Goal: Information Seeking & Learning: Learn about a topic

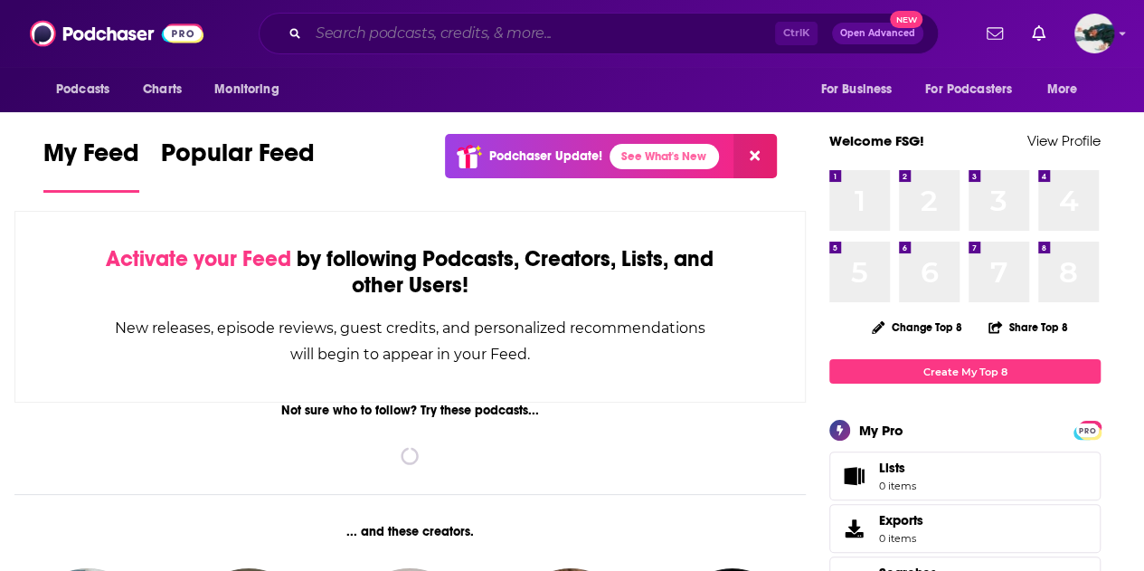
click at [513, 33] on input "Search podcasts, credits, & more..." at bounding box center [541, 33] width 467 height 29
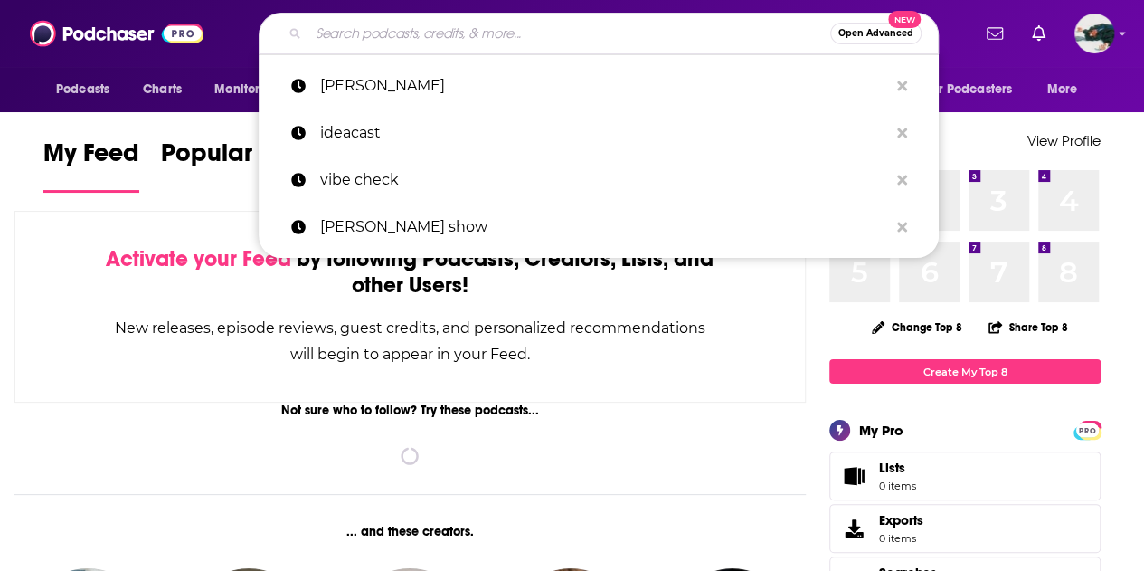
click at [513, 33] on input "Search podcasts, credits, & more..." at bounding box center [569, 33] width 522 height 29
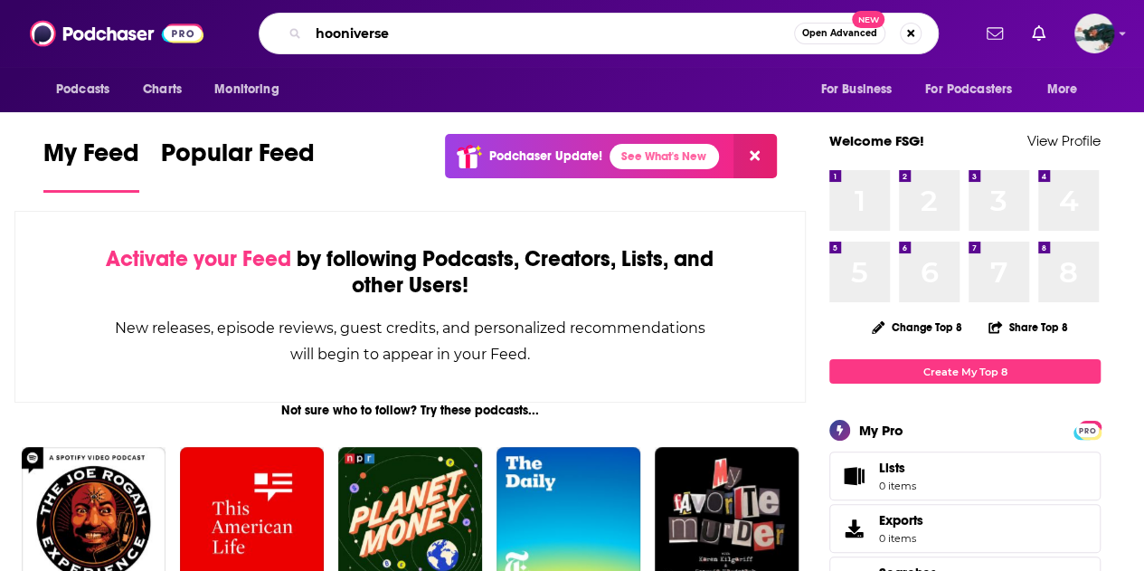
type input "hooniverse"
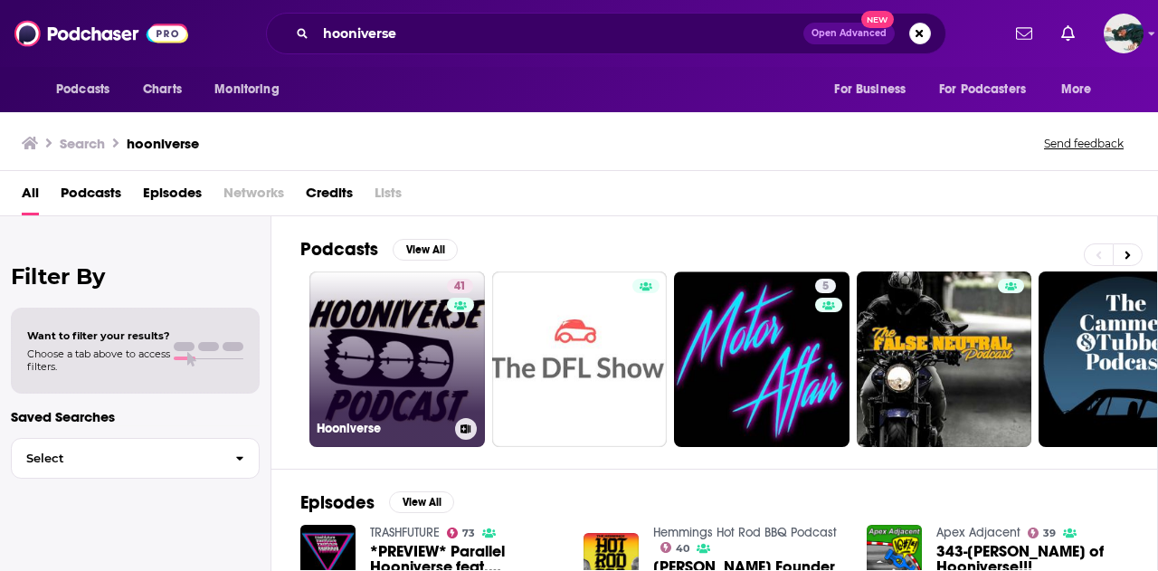
click at [405, 384] on link "41 Hooniverse" at bounding box center [396, 358] width 175 height 175
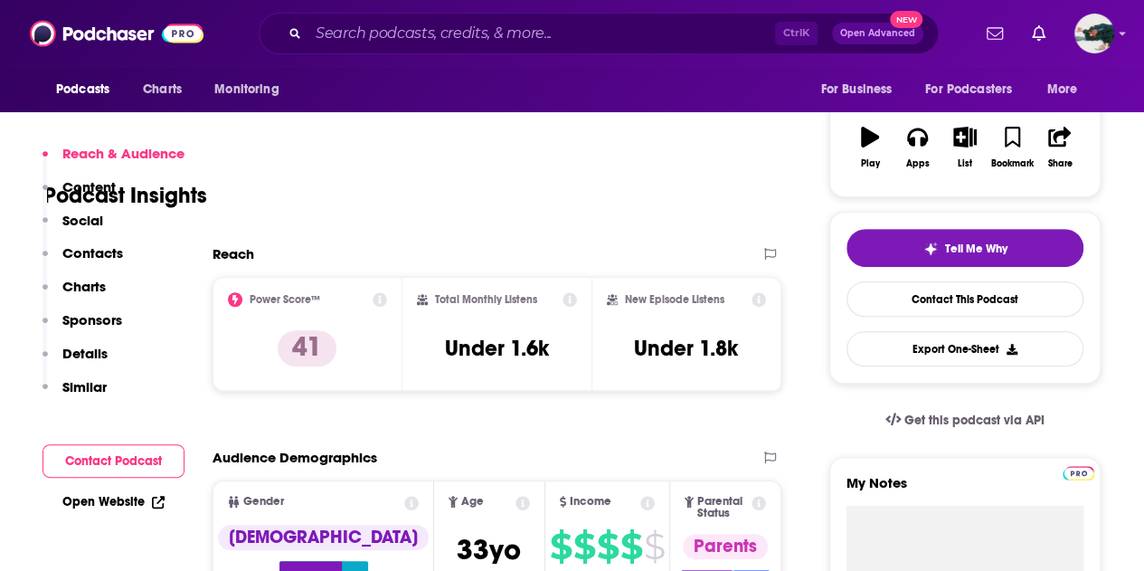
scroll to position [404, 0]
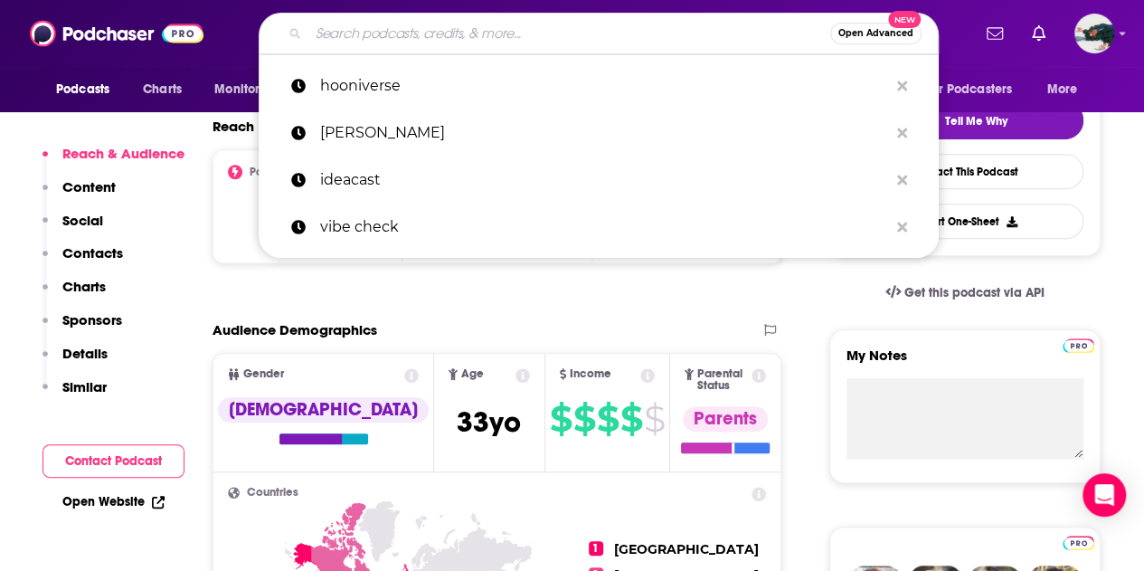
click at [419, 43] on input "Search podcasts, credits, & more..." at bounding box center [569, 33] width 522 height 29
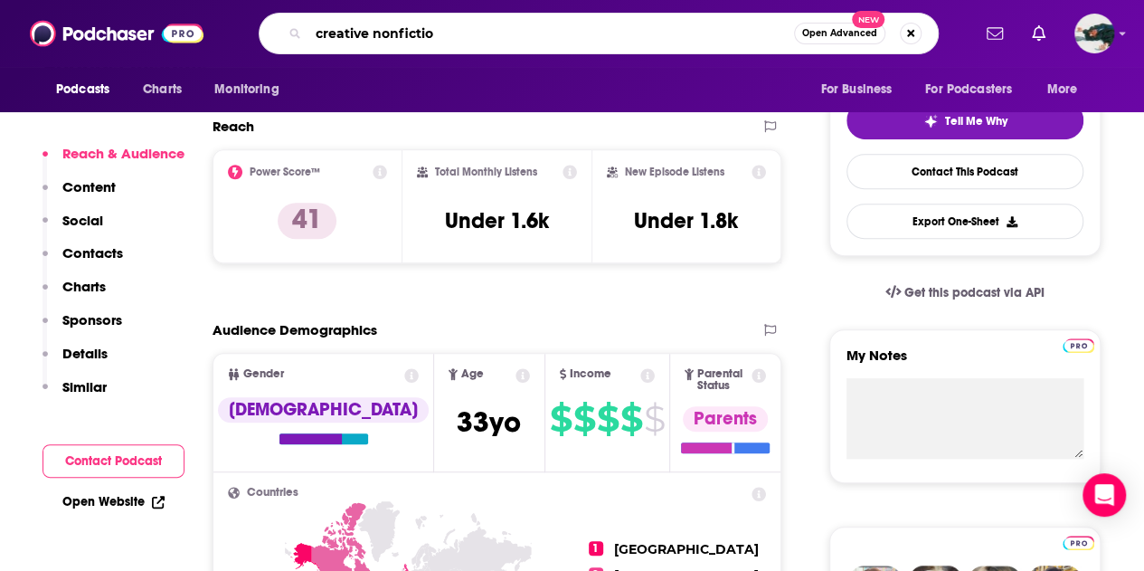
type input "creative nonfiction"
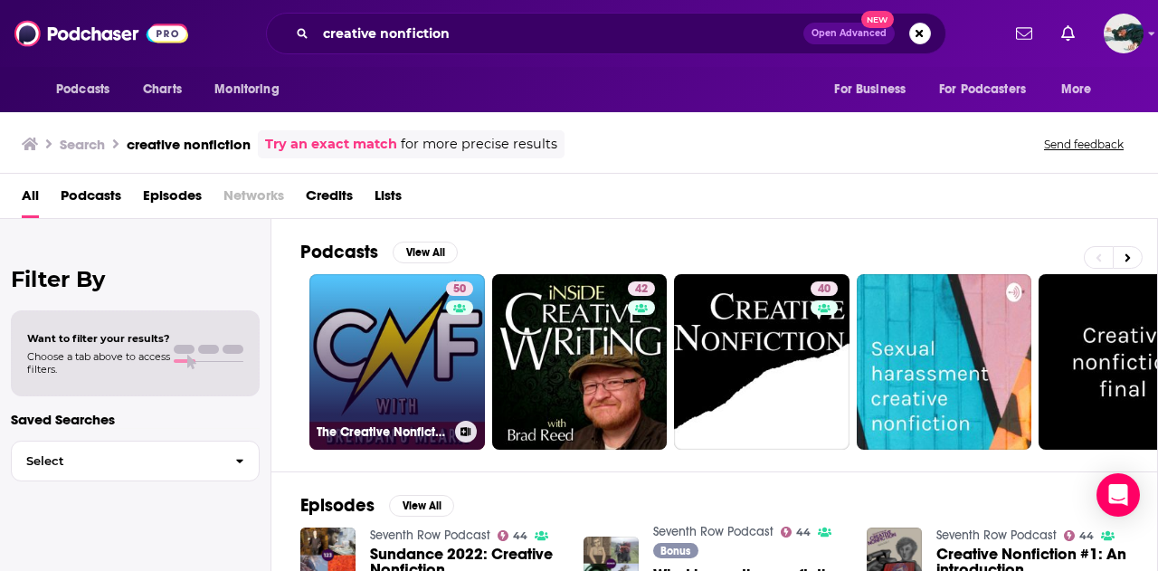
click at [429, 338] on link "50 The Creative Nonfiction Podcast with [PERSON_NAME]" at bounding box center [396, 361] width 175 height 175
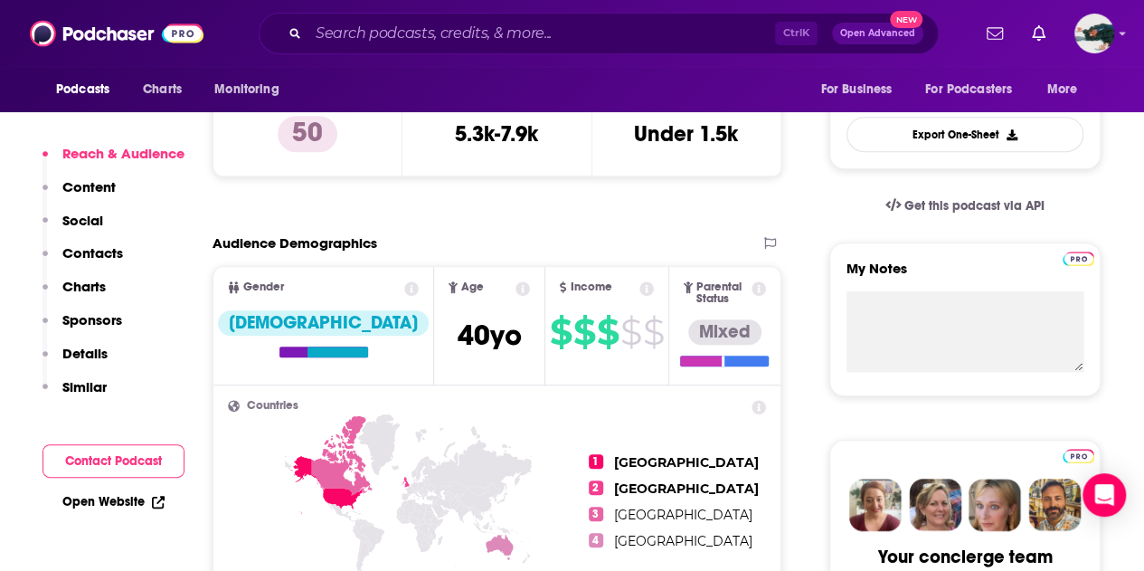
scroll to position [492, 0]
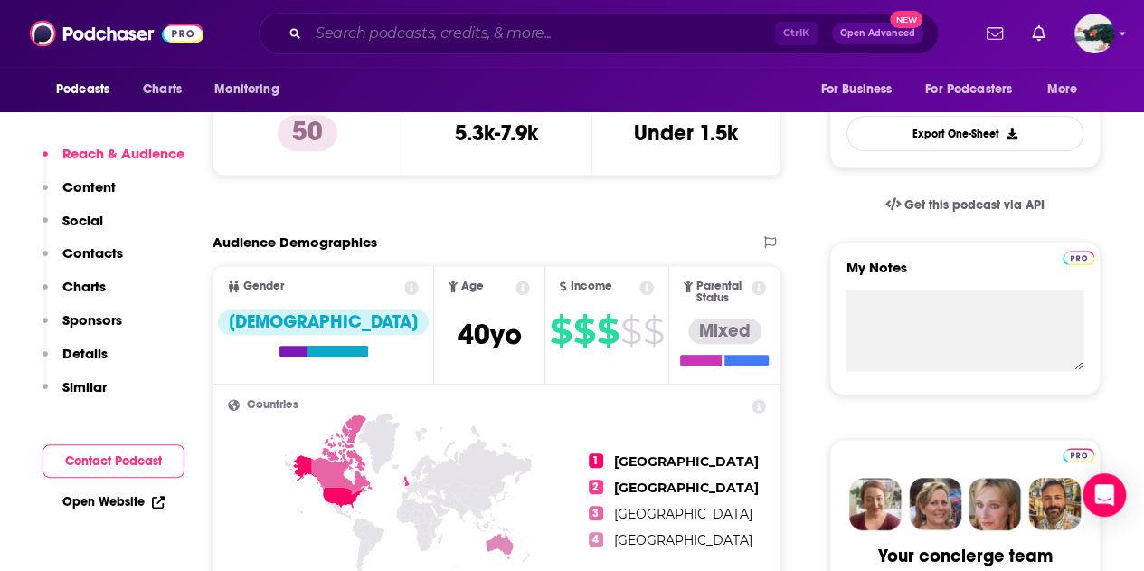
click at [607, 33] on input "Search podcasts, credits, & more..." at bounding box center [541, 33] width 467 height 29
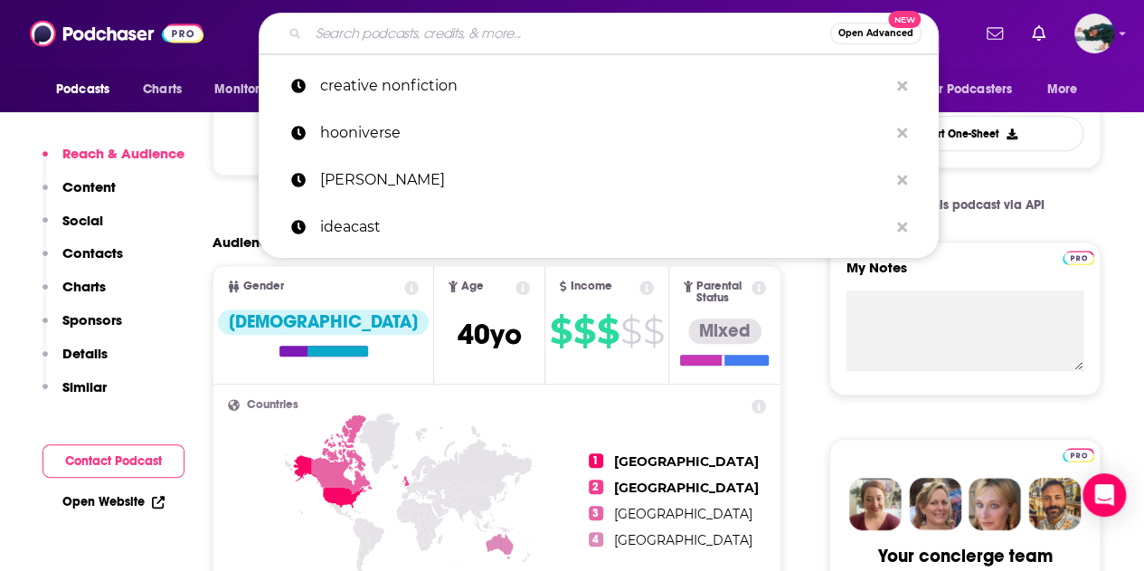
type input "r"
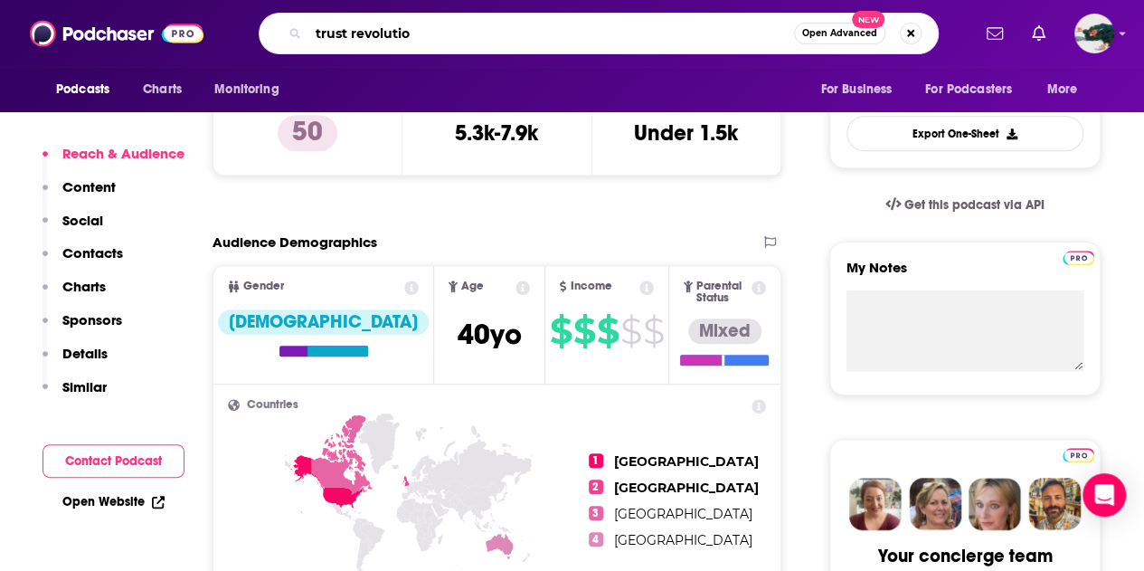
type input "trust revolution"
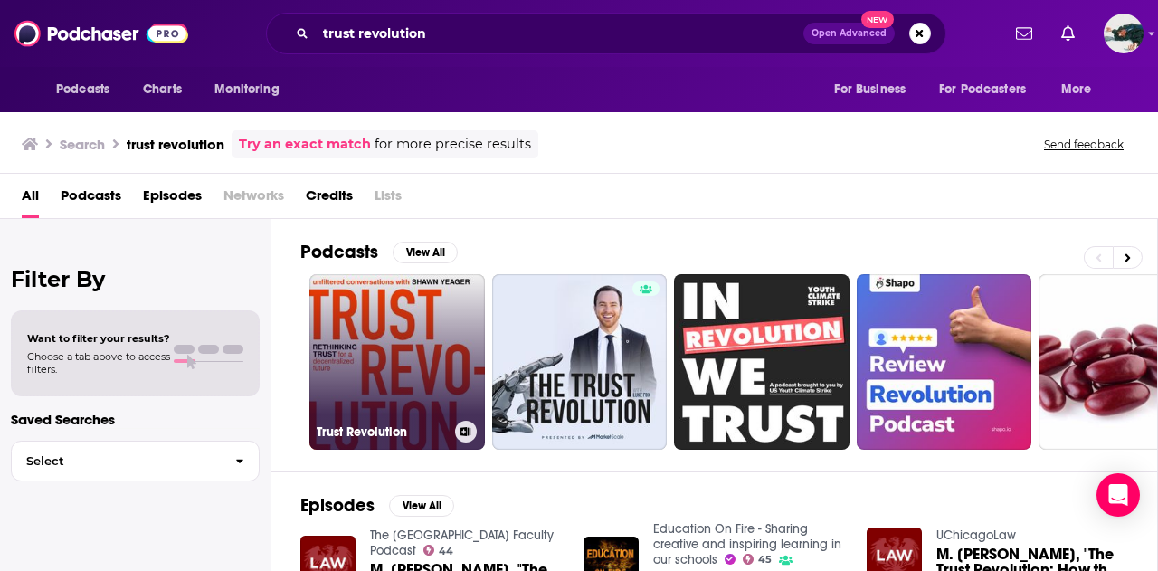
click at [391, 348] on link "Trust Revolution" at bounding box center [396, 361] width 175 height 175
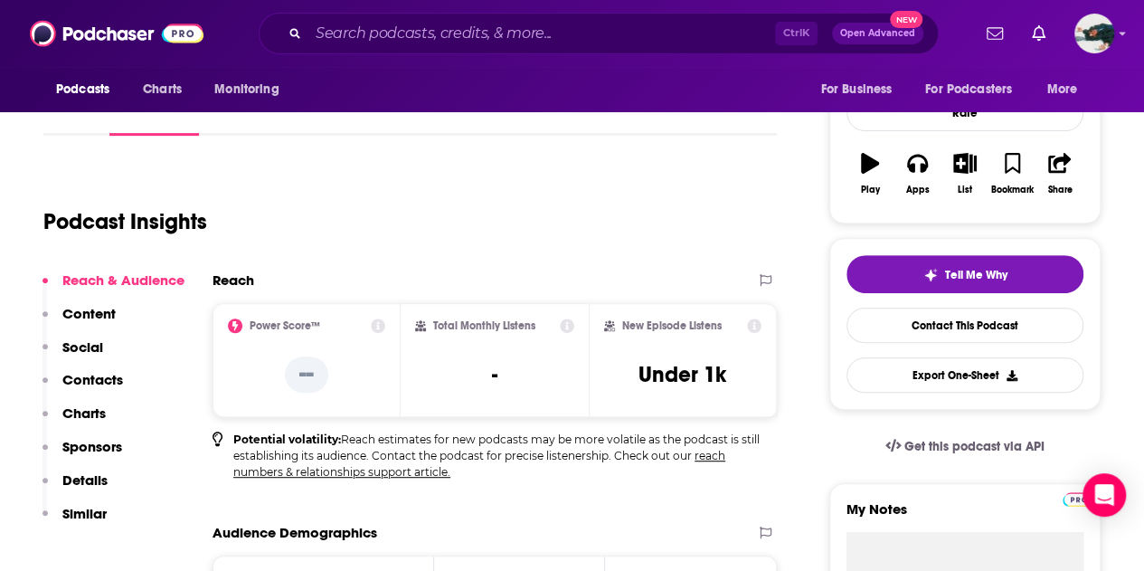
scroll to position [251, 0]
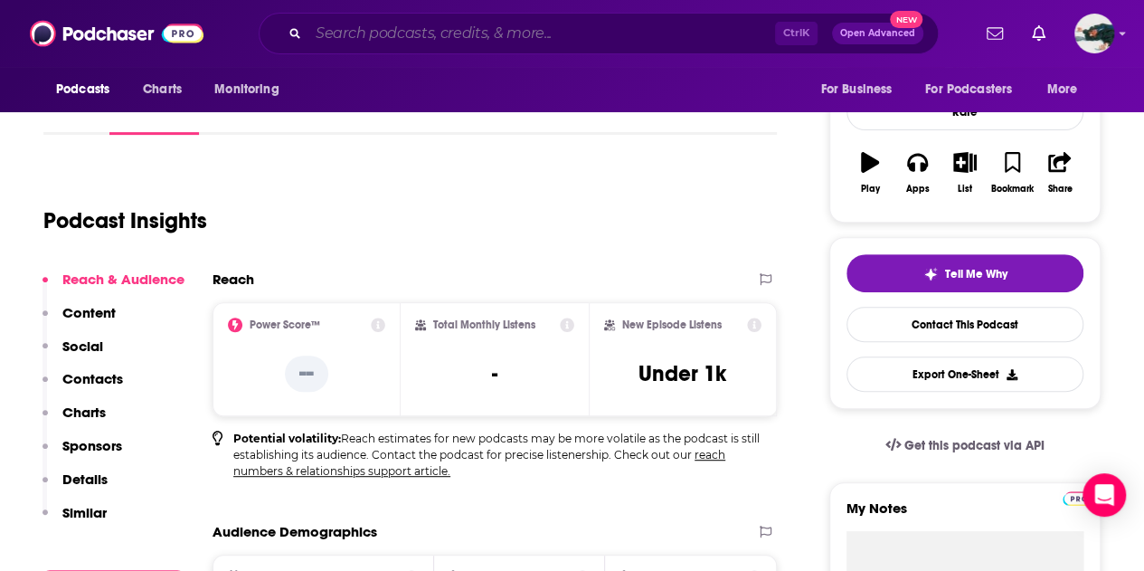
click at [472, 33] on input "Search podcasts, credits, & more..." at bounding box center [541, 33] width 467 height 29
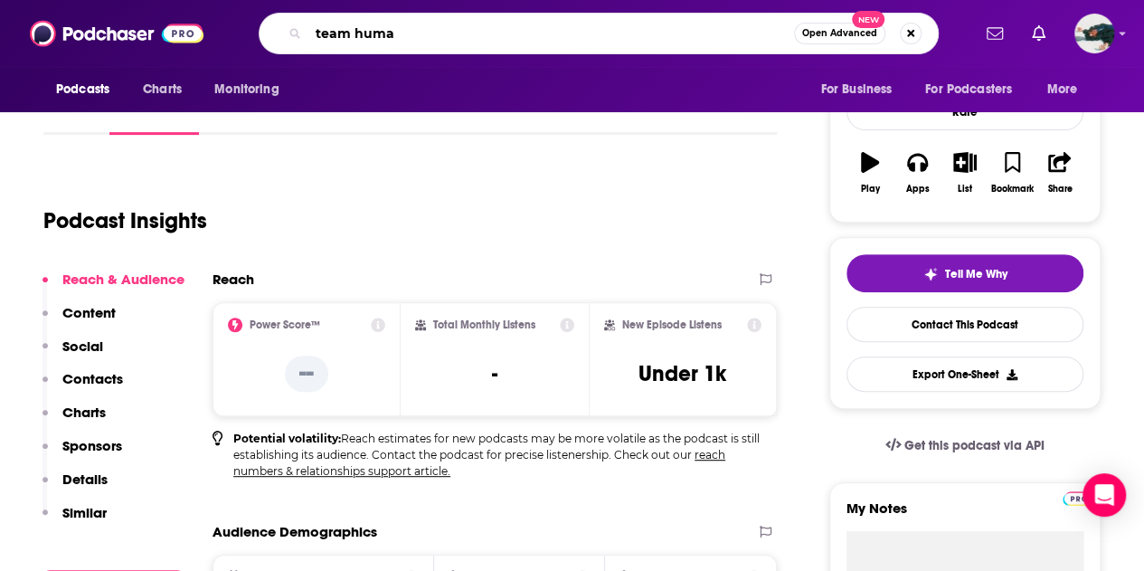
type input "team human"
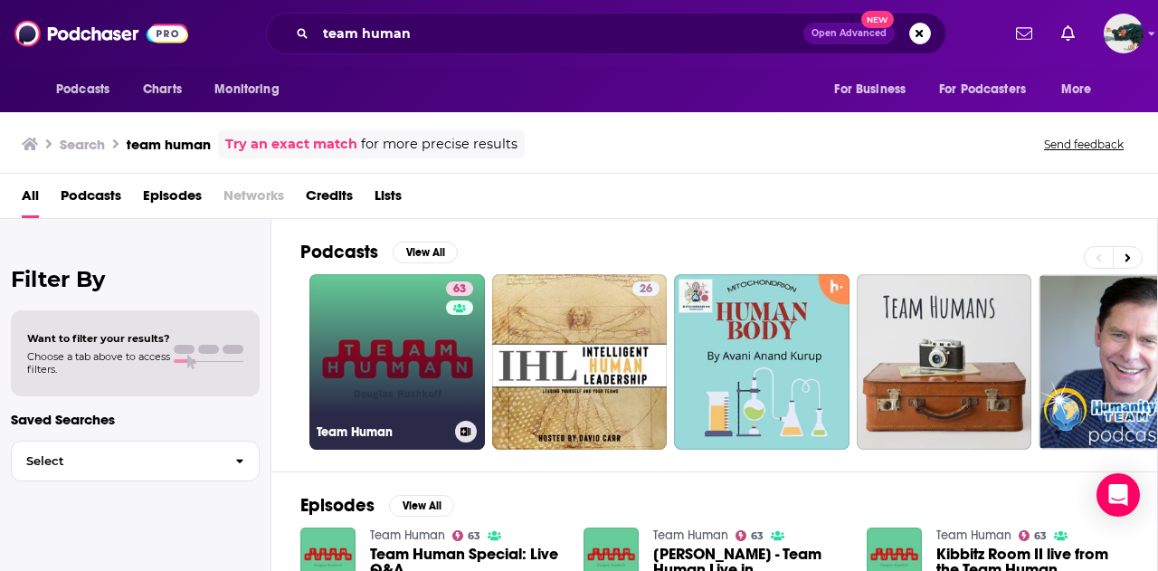
click at [415, 374] on link "63 Team Human" at bounding box center [396, 361] width 175 height 175
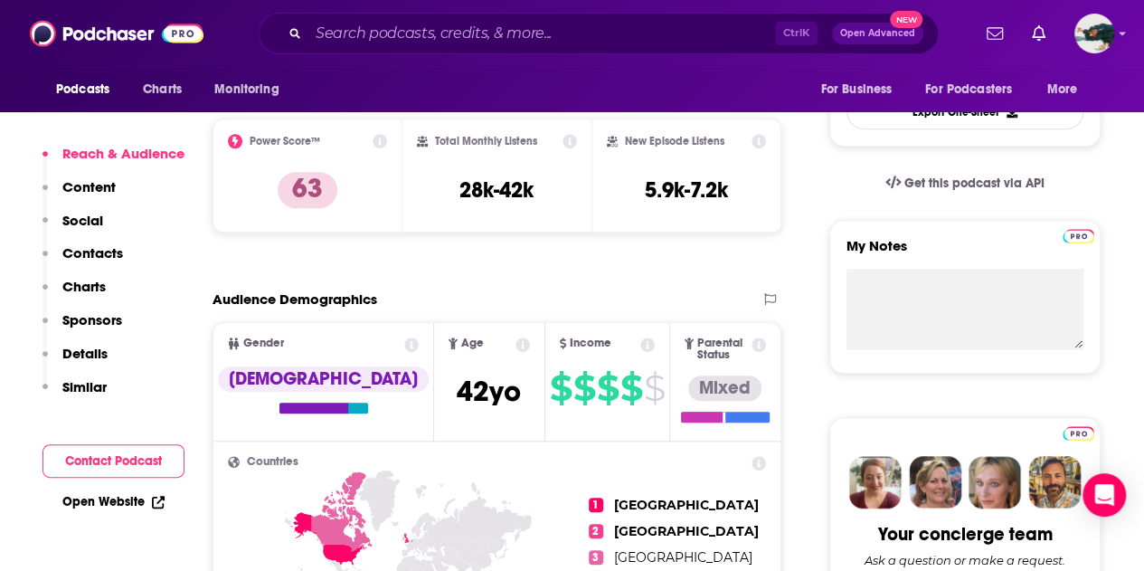
scroll to position [460, 0]
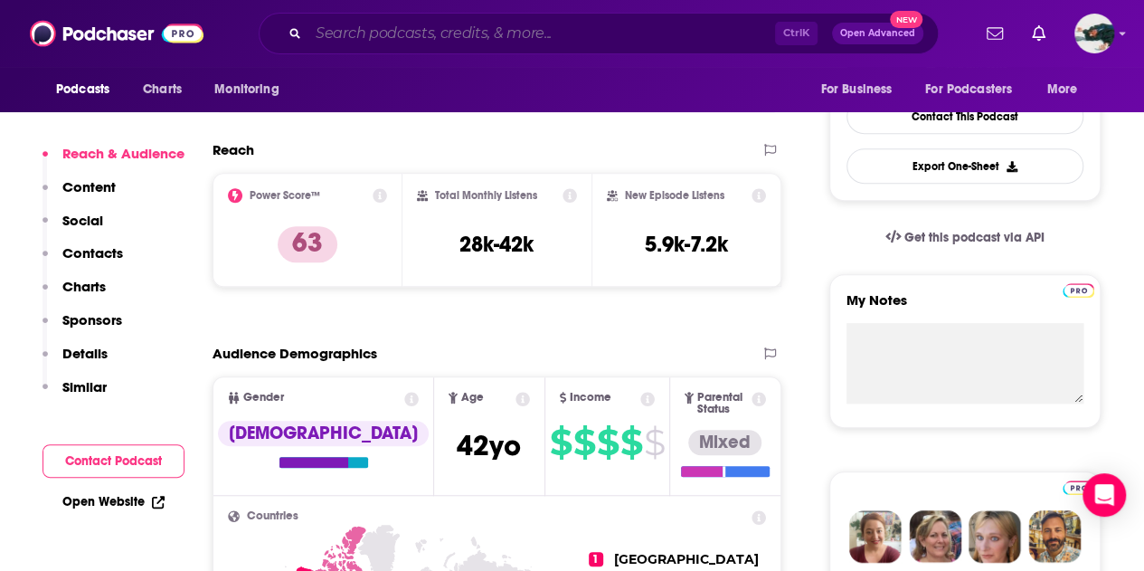
click at [479, 30] on input "Search podcasts, credits, & more..." at bounding box center [541, 33] width 467 height 29
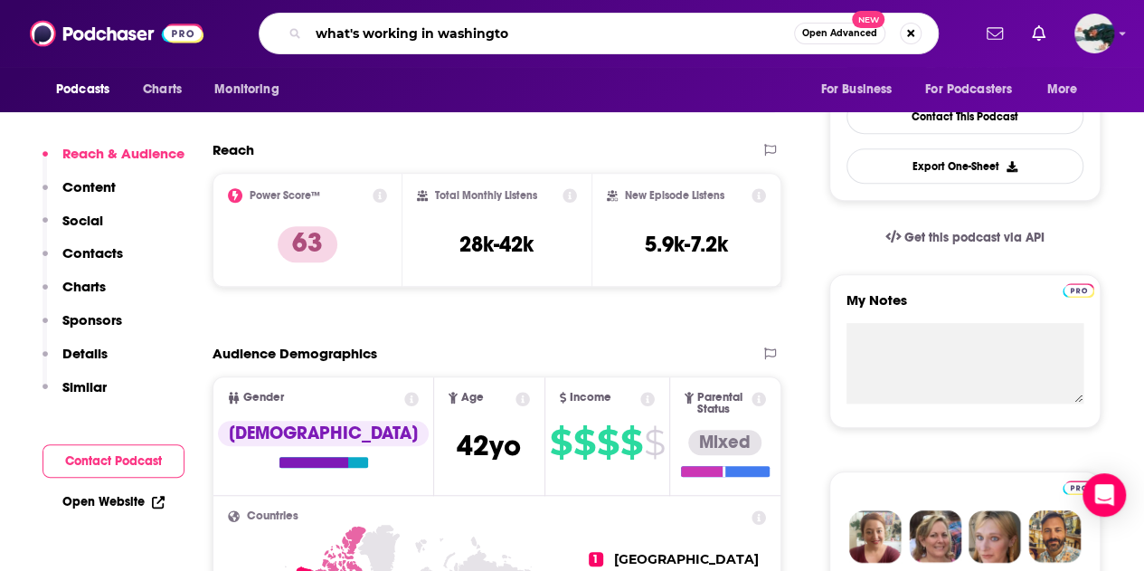
type input "what's working in [US_STATE]"
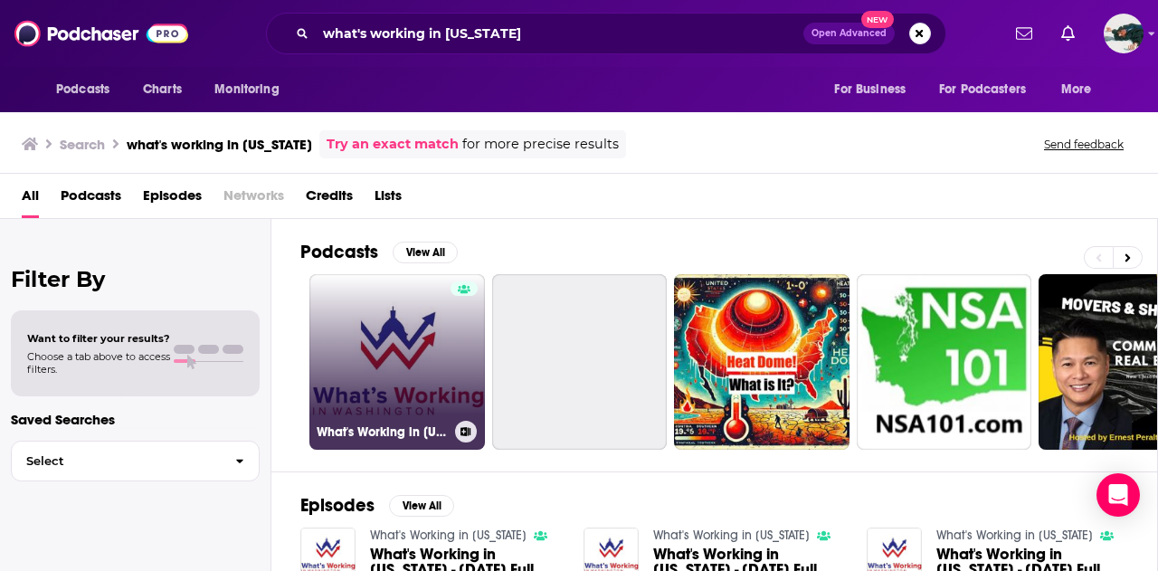
click at [448, 339] on link "What's Working in [US_STATE]" at bounding box center [396, 361] width 175 height 175
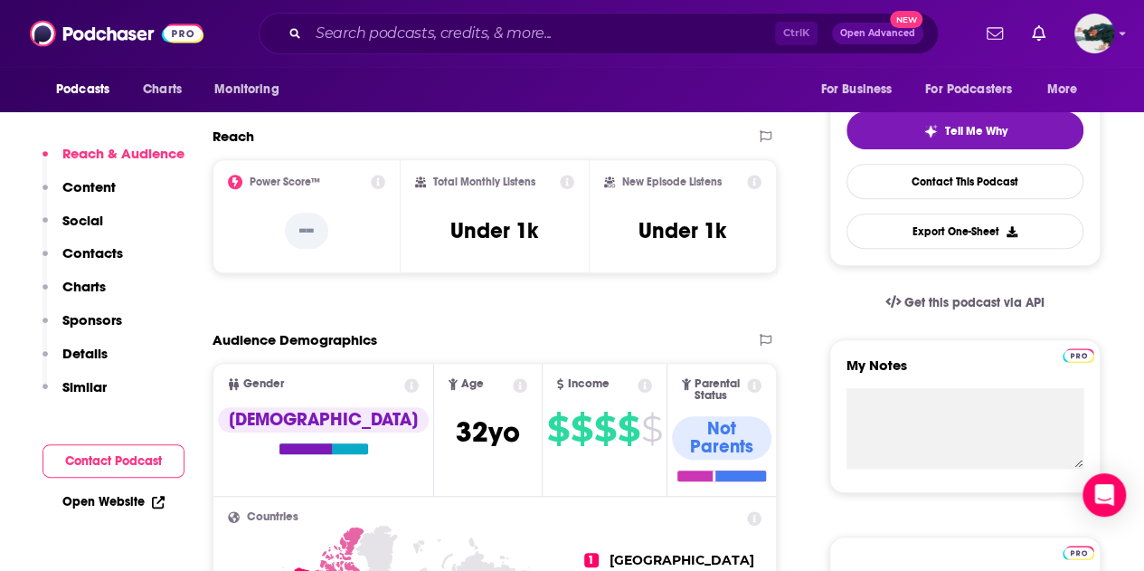
scroll to position [393, 0]
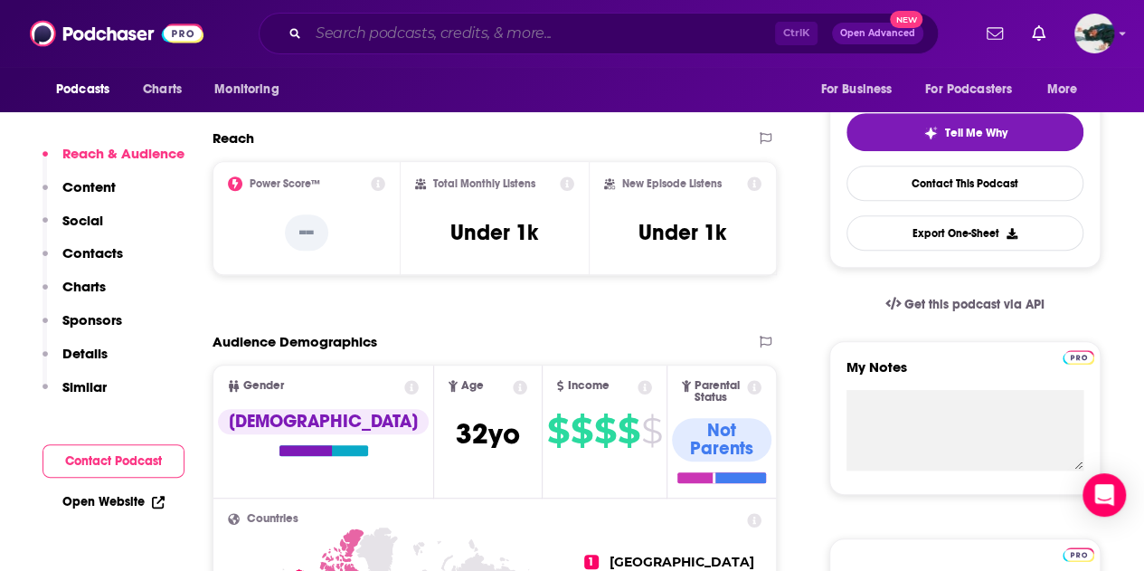
click at [570, 44] on input "Search podcasts, credits, & more..." at bounding box center [541, 33] width 467 height 29
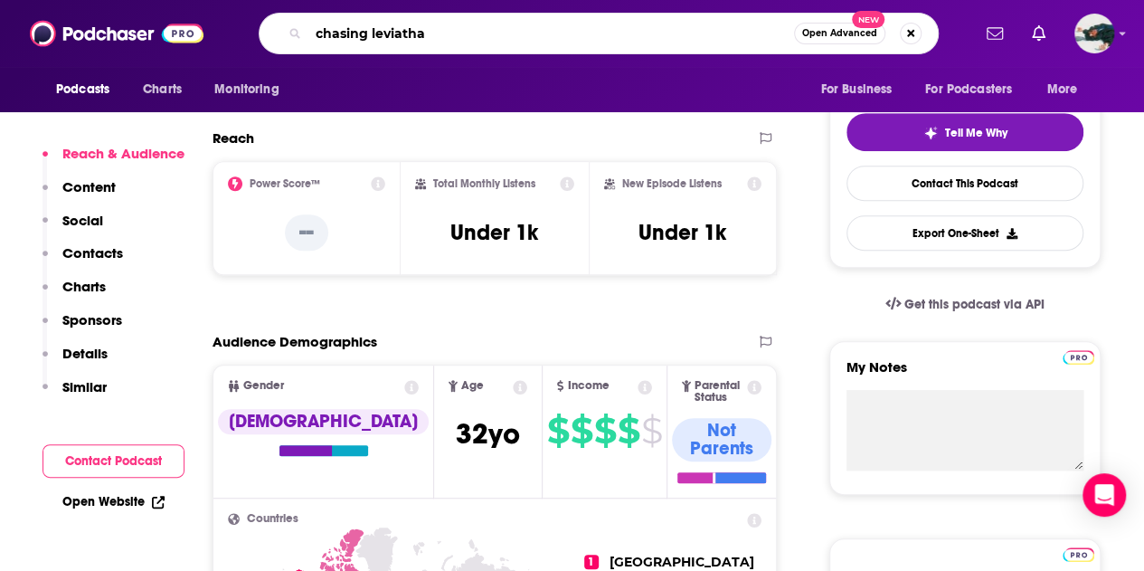
type input "chasing leviathan"
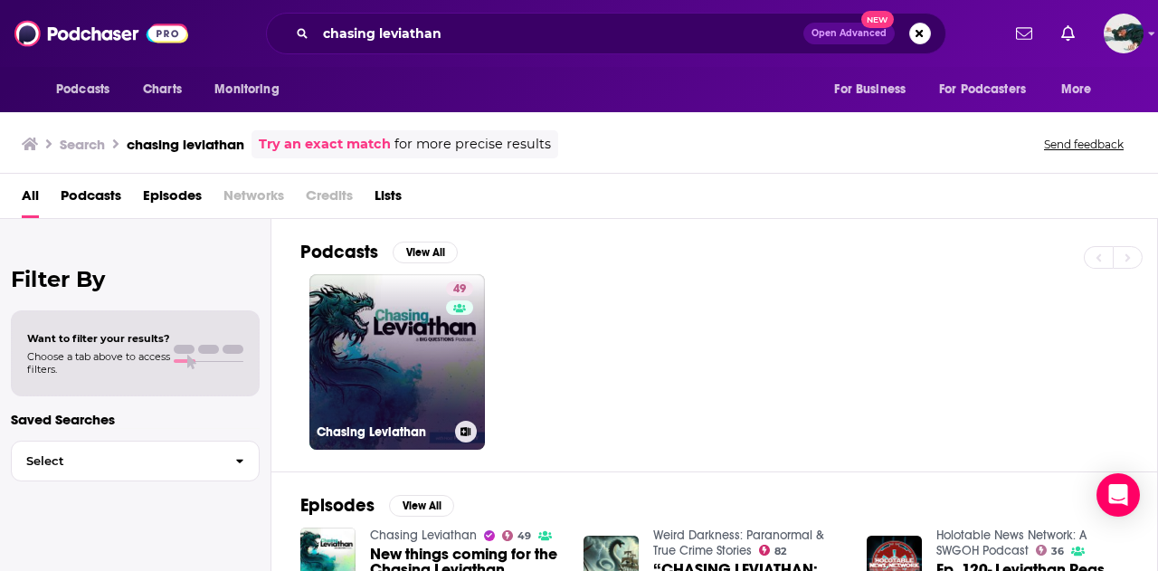
click at [425, 336] on link "49 Chasing Leviathan" at bounding box center [396, 361] width 175 height 175
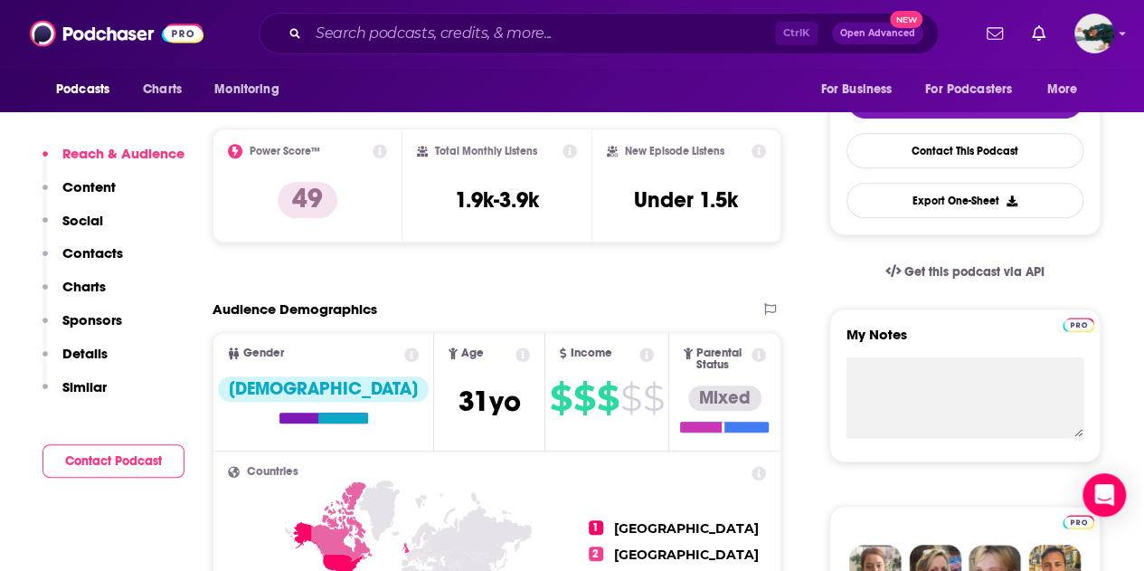
scroll to position [426, 0]
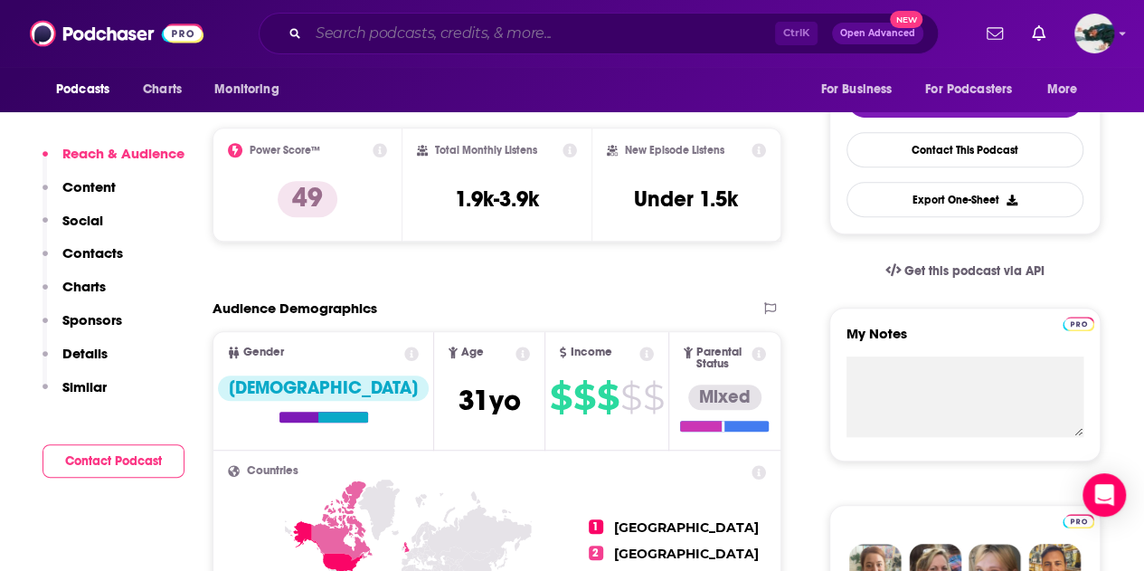
click at [588, 43] on input "Search podcasts, credits, & more..." at bounding box center [541, 33] width 467 height 29
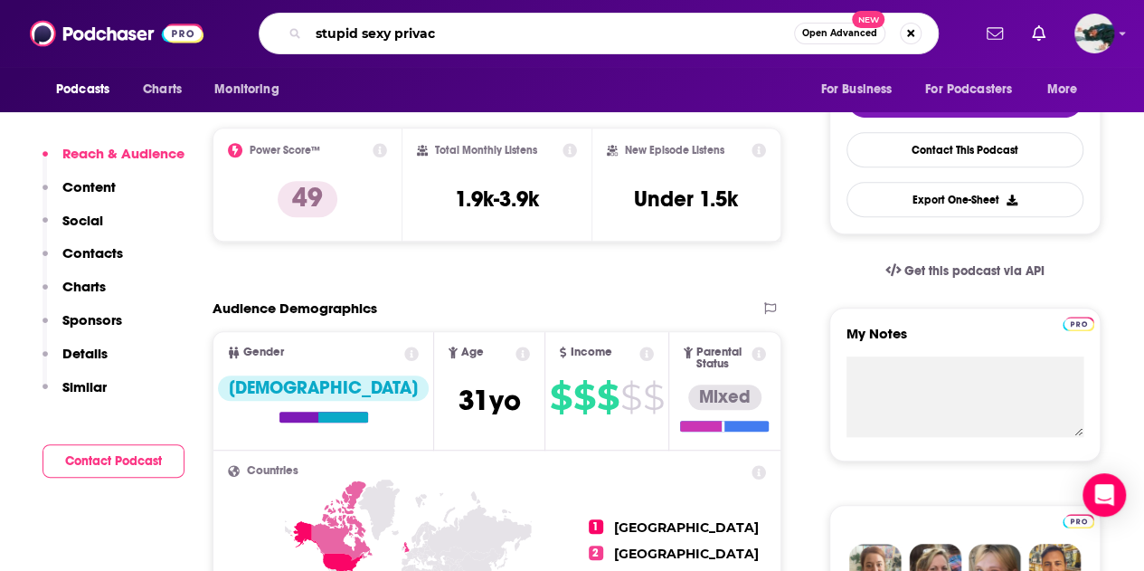
type input "stupid sexy privacy"
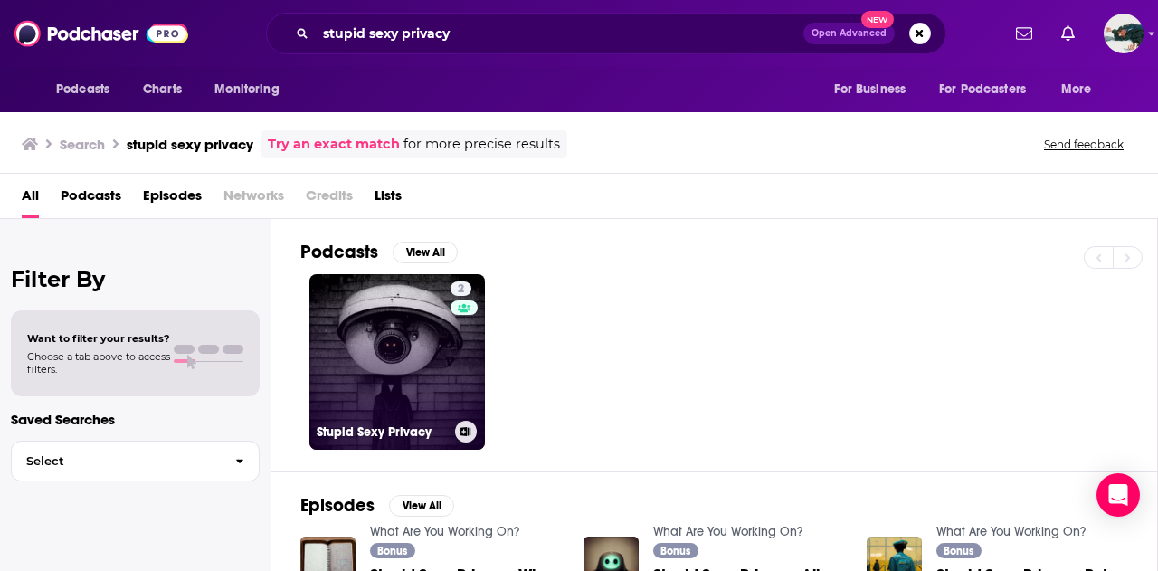
click at [421, 359] on link "2 Stupid Sexy Privacy" at bounding box center [396, 361] width 175 height 175
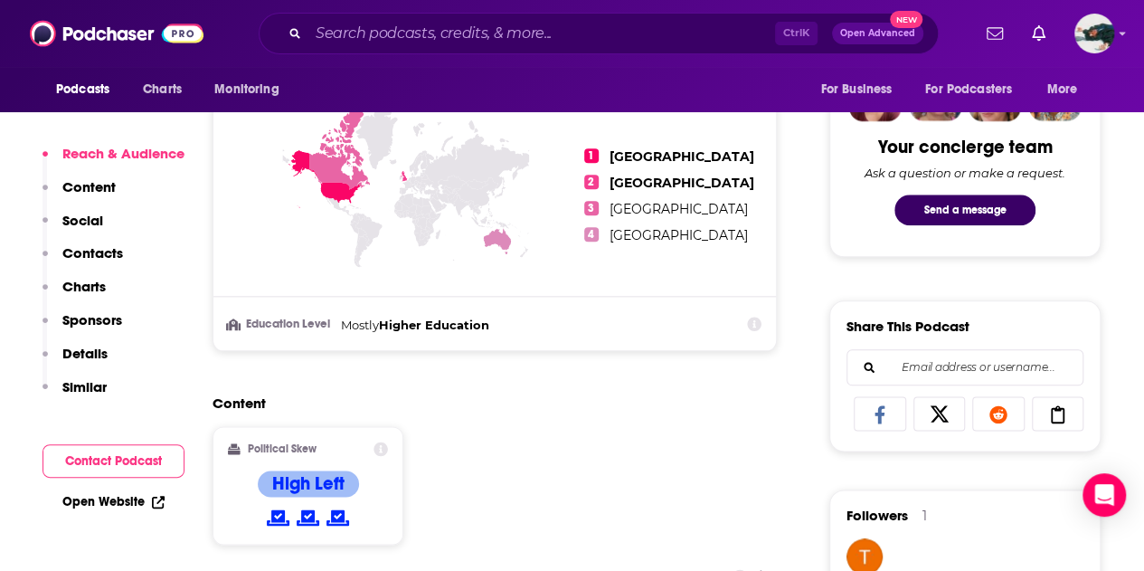
scroll to position [950, 0]
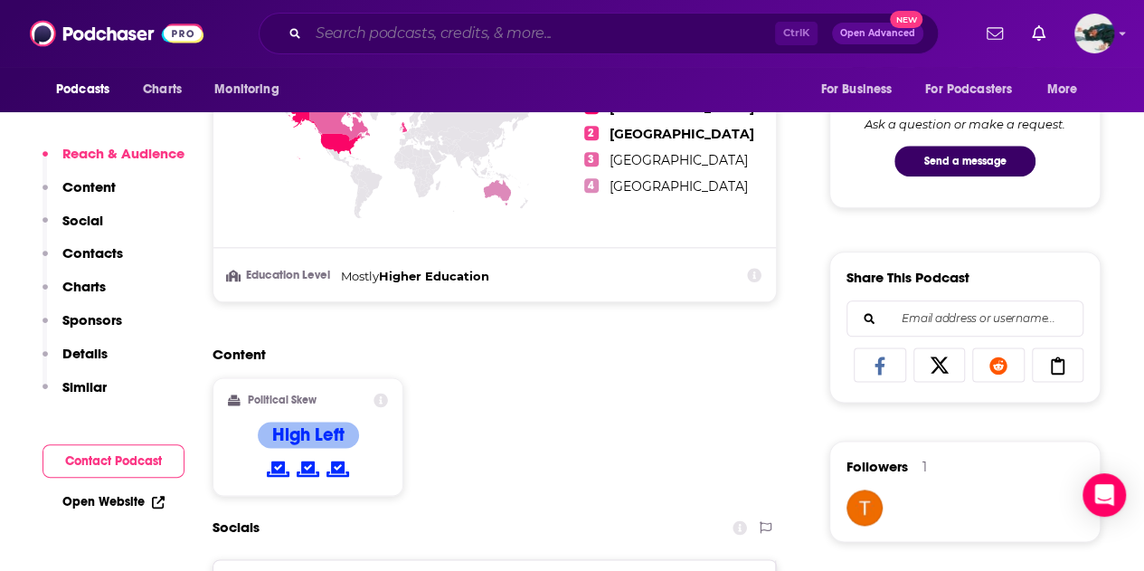
click at [403, 33] on input "Search podcasts, credits, & more..." at bounding box center [541, 33] width 467 height 29
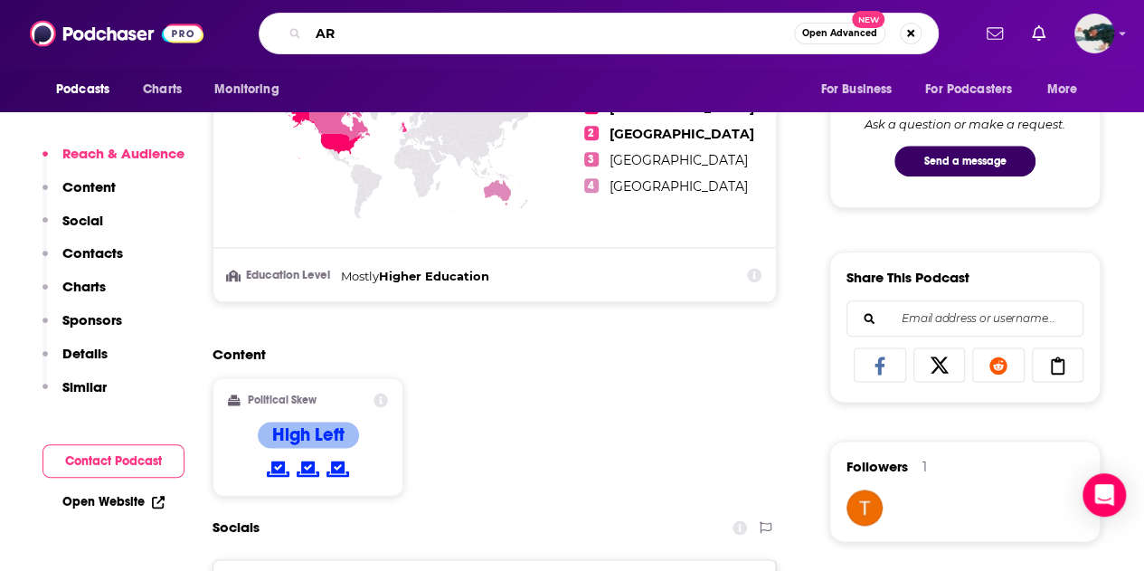
type input "ARC"
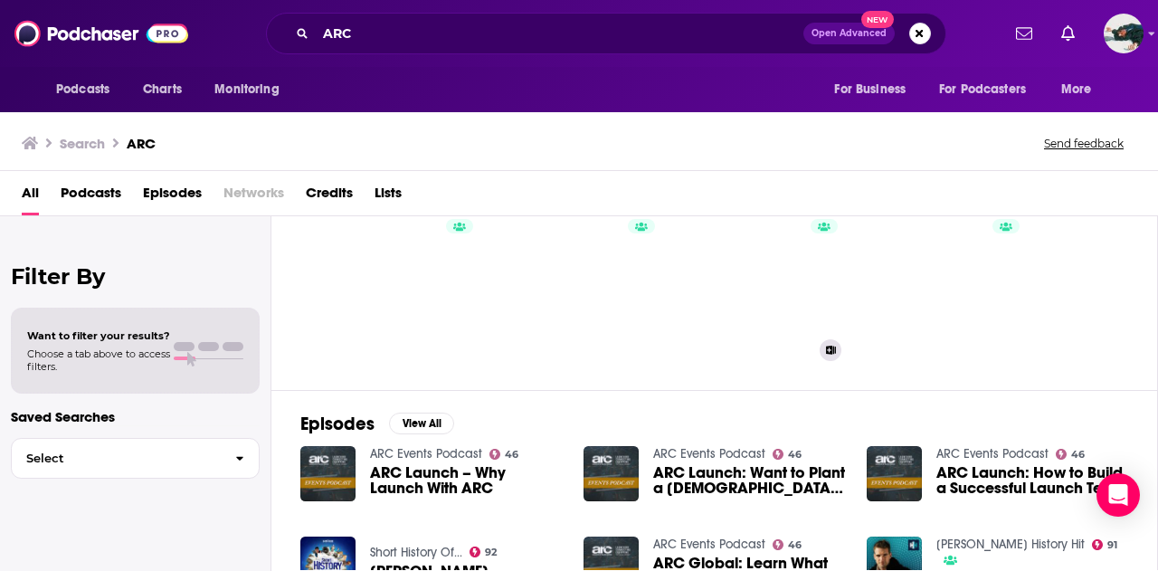
scroll to position [190, 0]
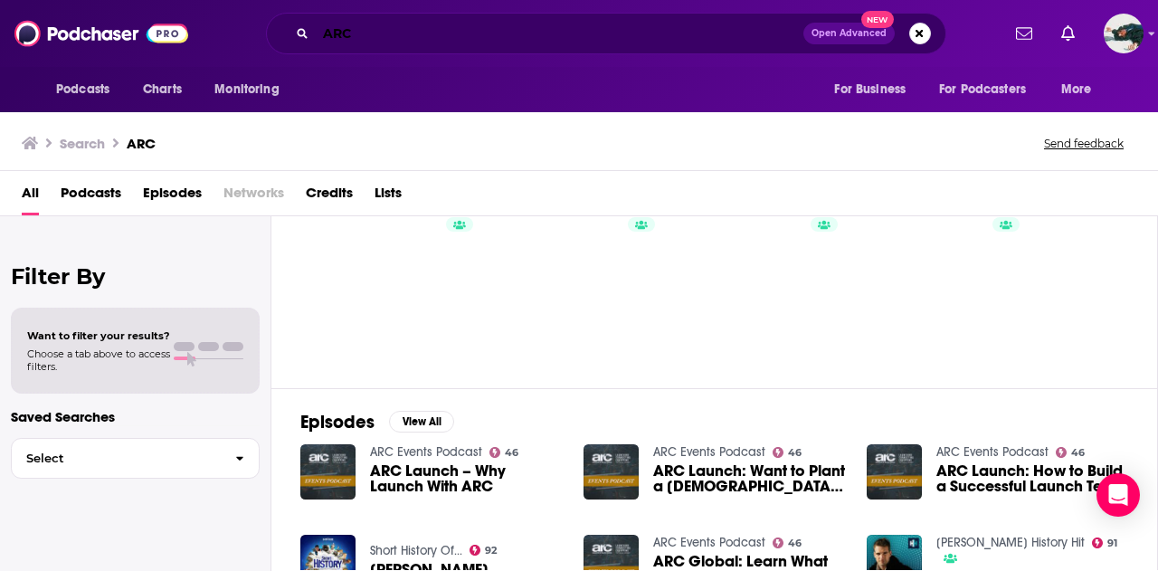
click at [449, 39] on input "ARC" at bounding box center [560, 33] width 488 height 29
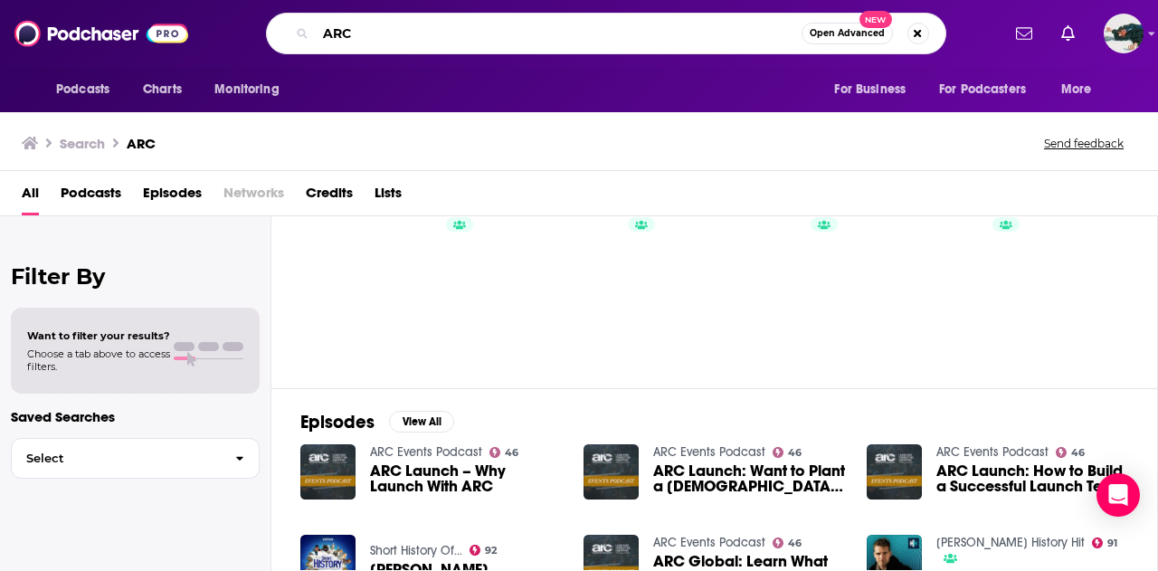
click at [449, 39] on input "ARC" at bounding box center [559, 33] width 486 height 29
type input "theopoetics"
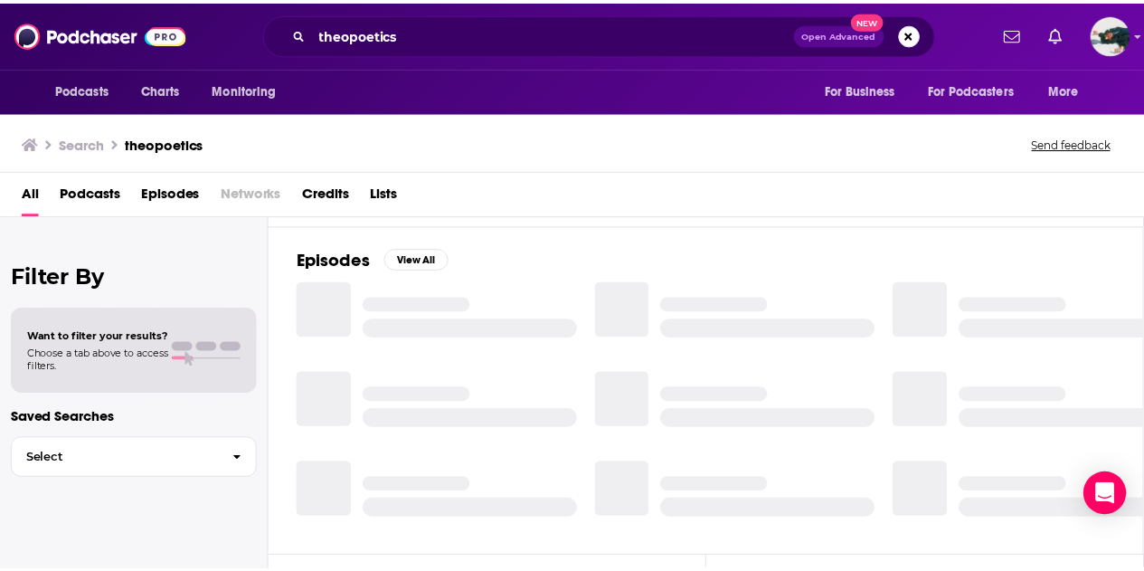
scroll to position [81, 0]
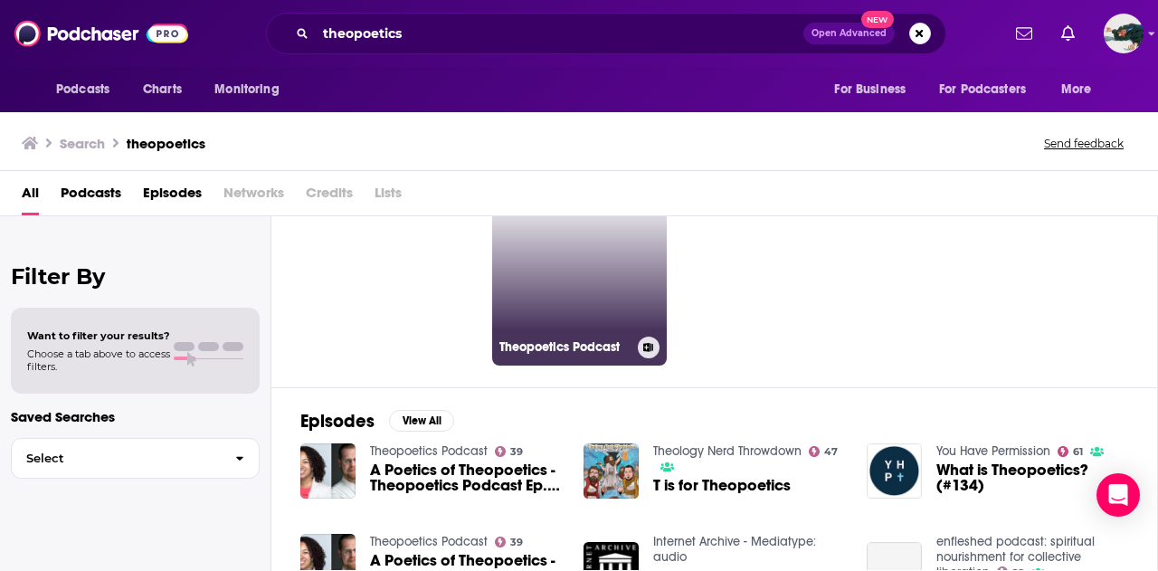
click at [598, 247] on link "39 Theopoetics Podcast" at bounding box center [579, 277] width 175 height 175
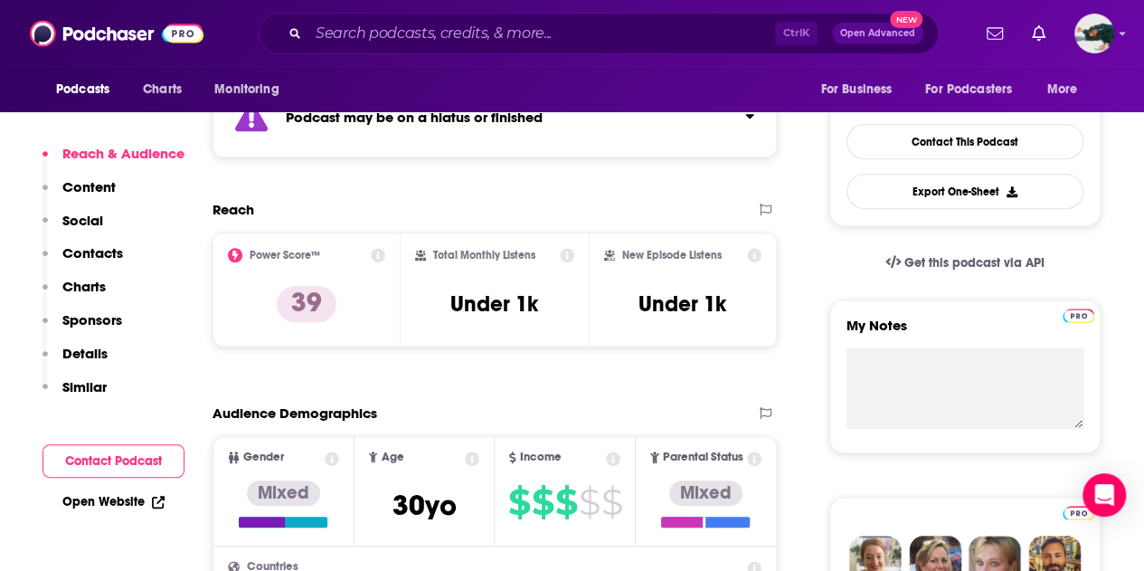
scroll to position [436, 0]
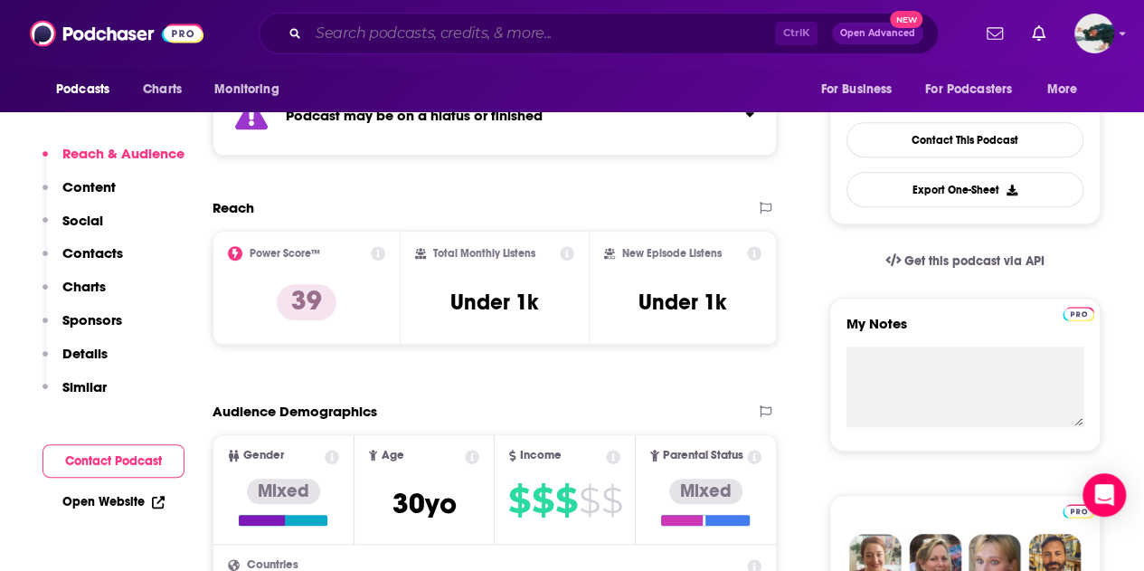
click at [422, 38] on input "Search podcasts, credits, & more..." at bounding box center [541, 33] width 467 height 29
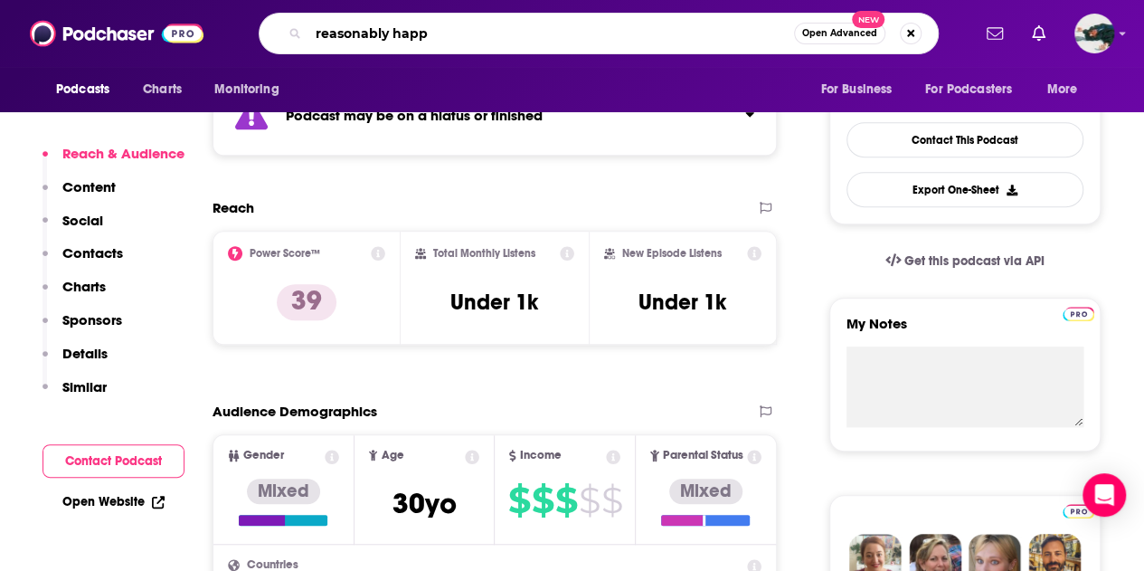
type input "reasonably happy"
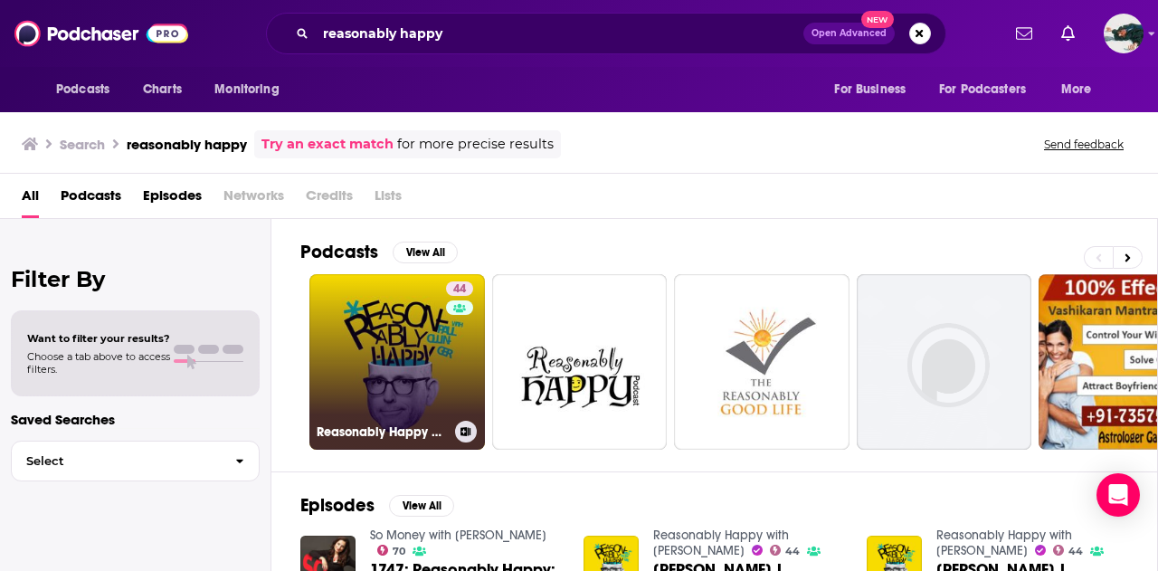
click at [468, 370] on div "44" at bounding box center [462, 350] width 32 height 139
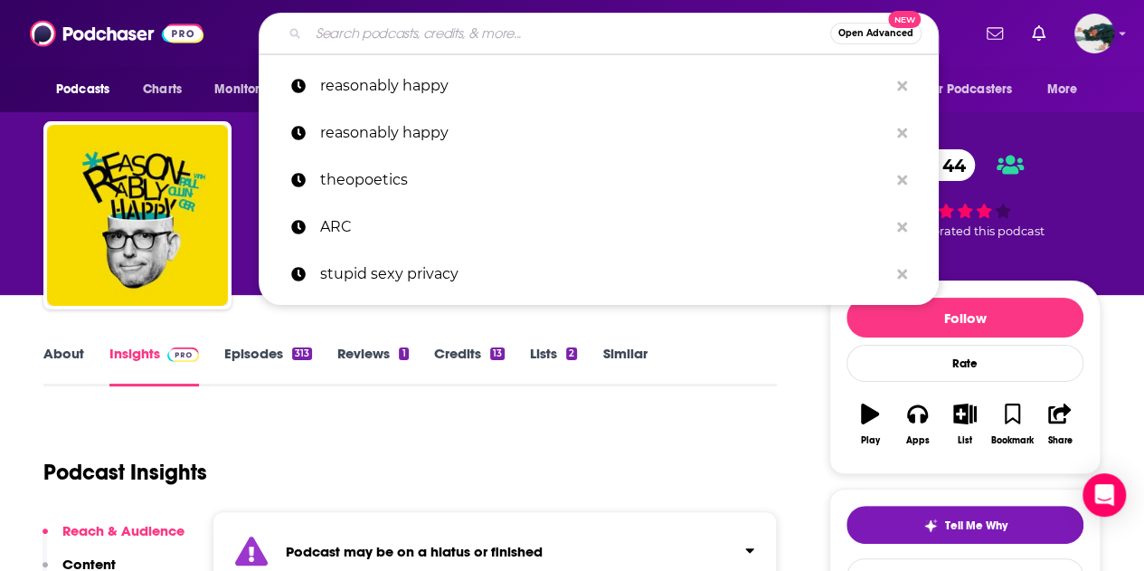
click at [460, 28] on input "Search podcasts, credits, & more..." at bounding box center [569, 33] width 522 height 29
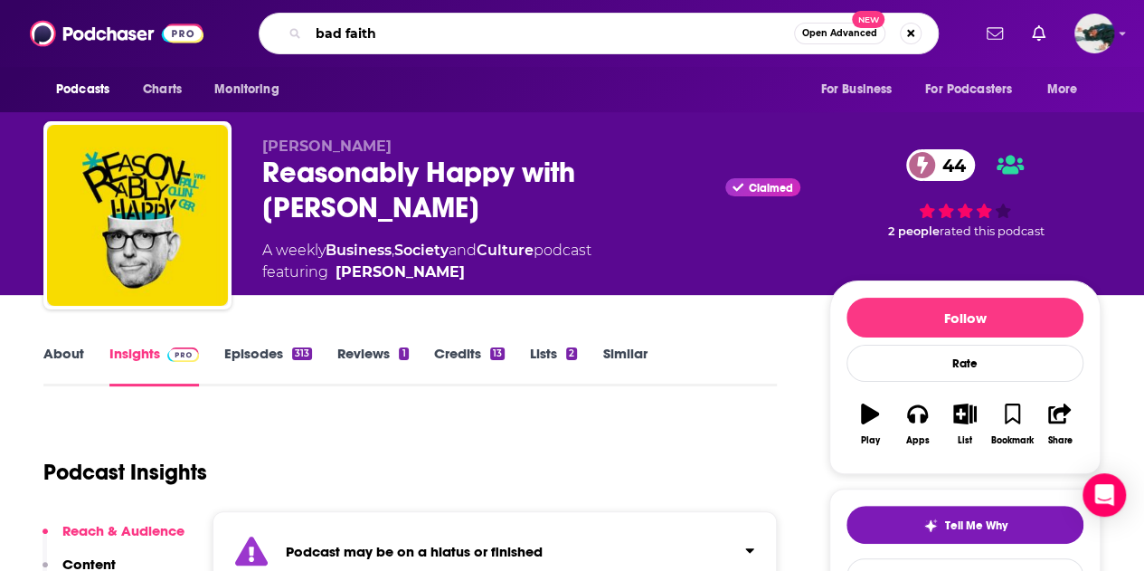
type input "bad faith"
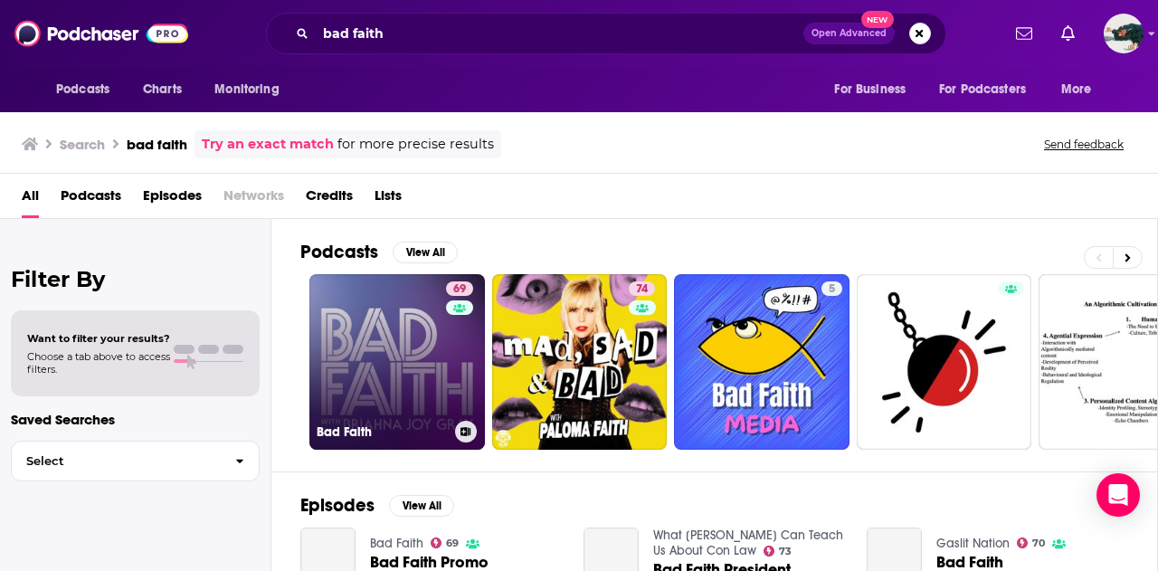
click at [419, 379] on link "69 Bad Faith" at bounding box center [396, 361] width 175 height 175
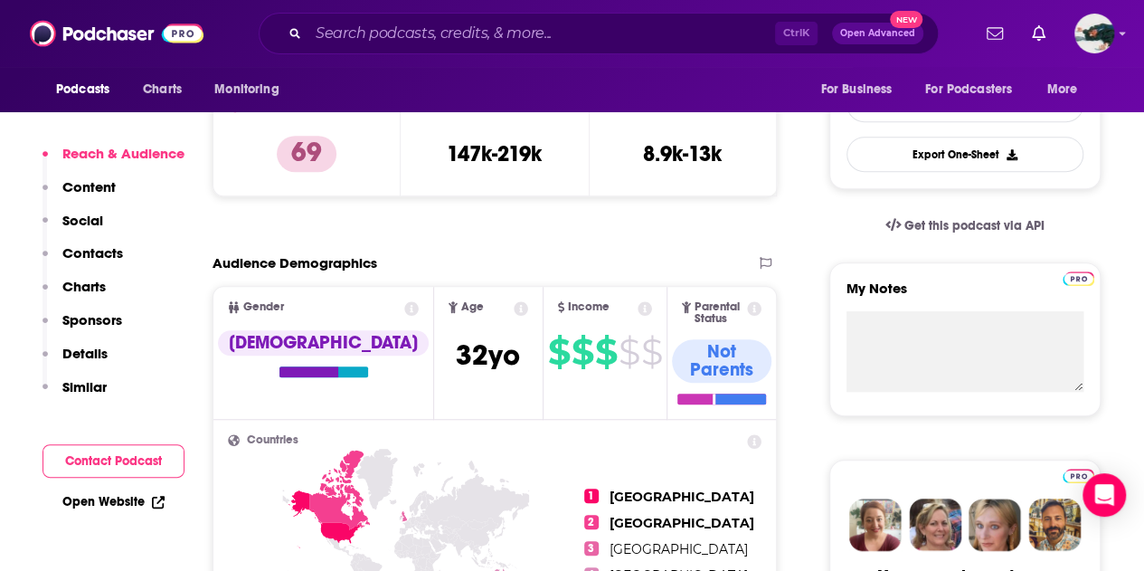
scroll to position [469, 0]
